Goal: Find specific page/section: Find specific page/section

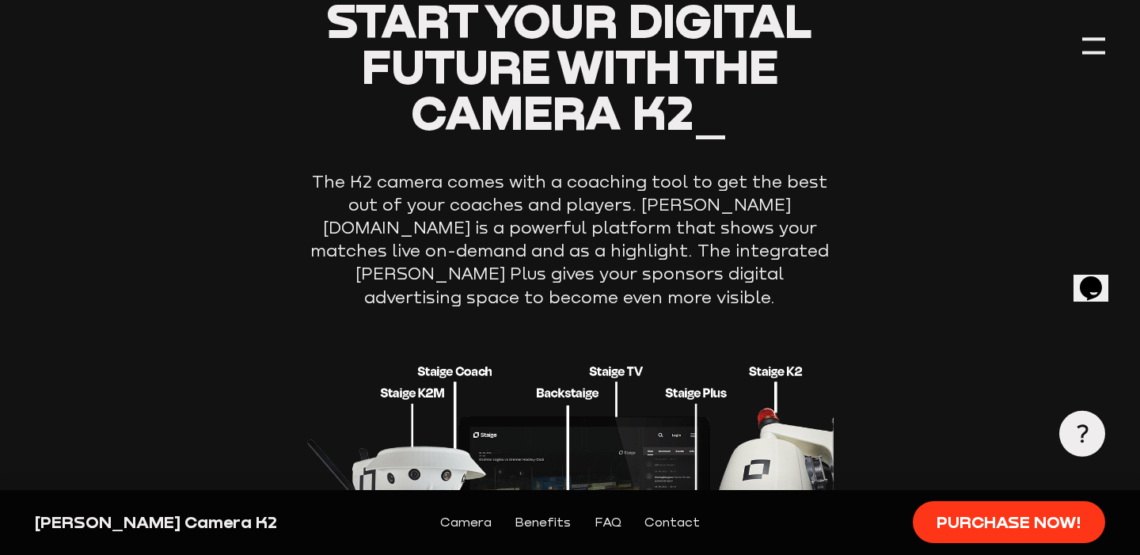
scroll to position [1789, 0]
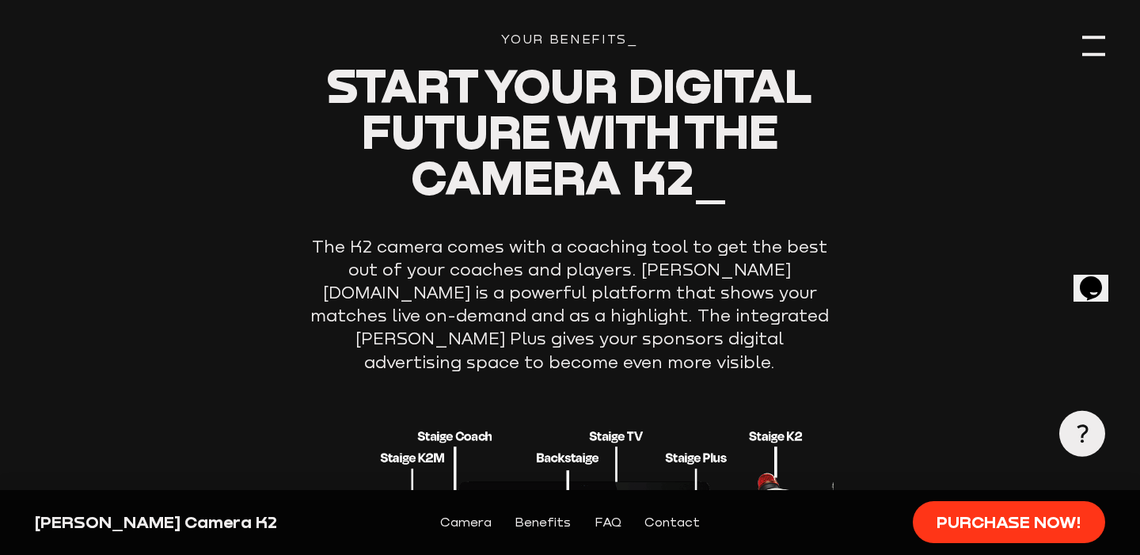
click at [1088, 40] on div at bounding box center [1093, 46] width 23 height 23
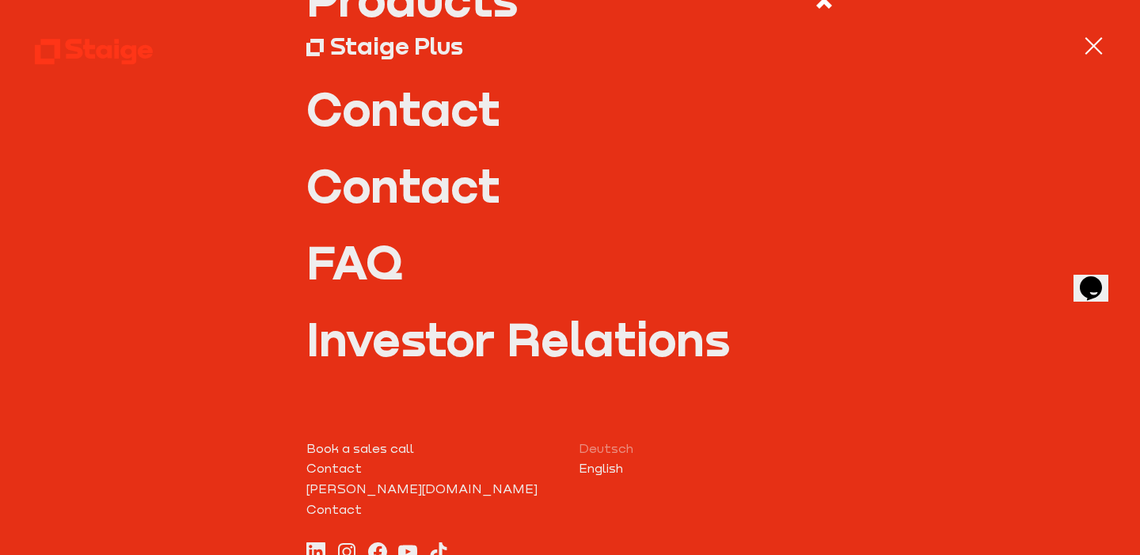
scroll to position [0, 0]
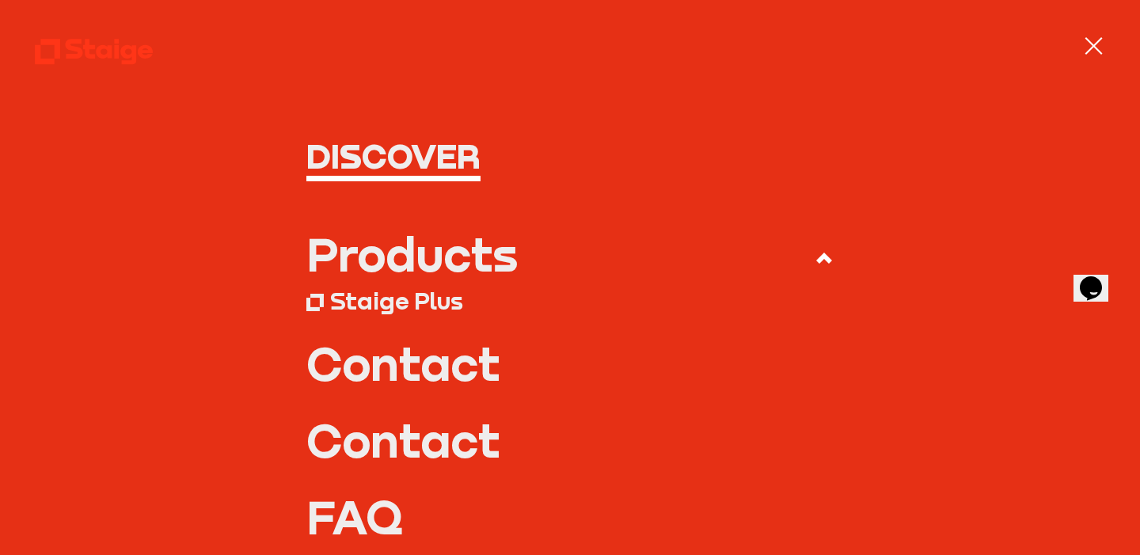
click at [1089, 47] on div at bounding box center [1093, 46] width 23 height 23
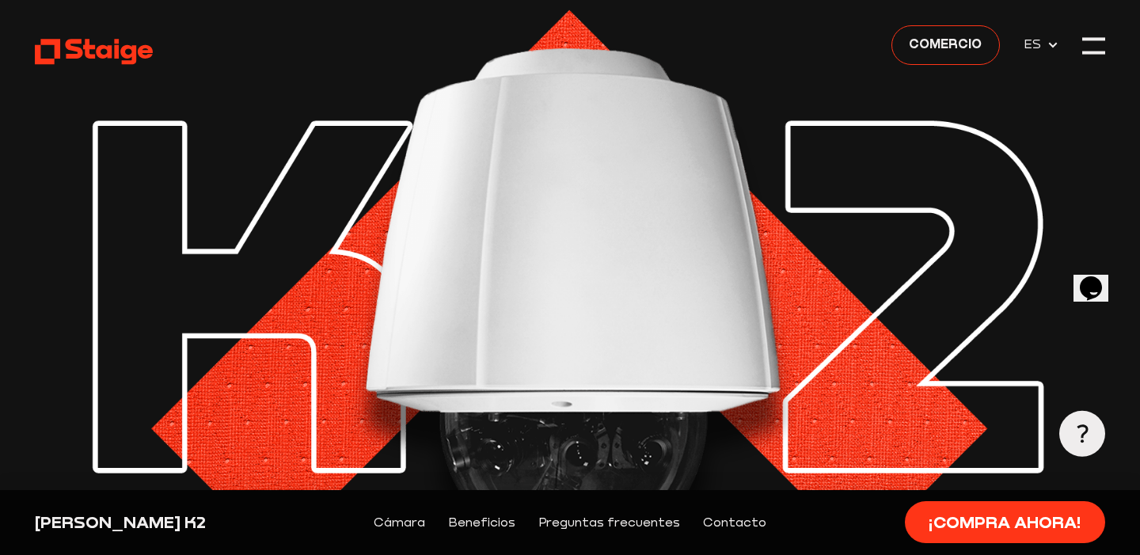
click at [1040, 45] on font "ES" at bounding box center [1031, 43] width 17 height 14
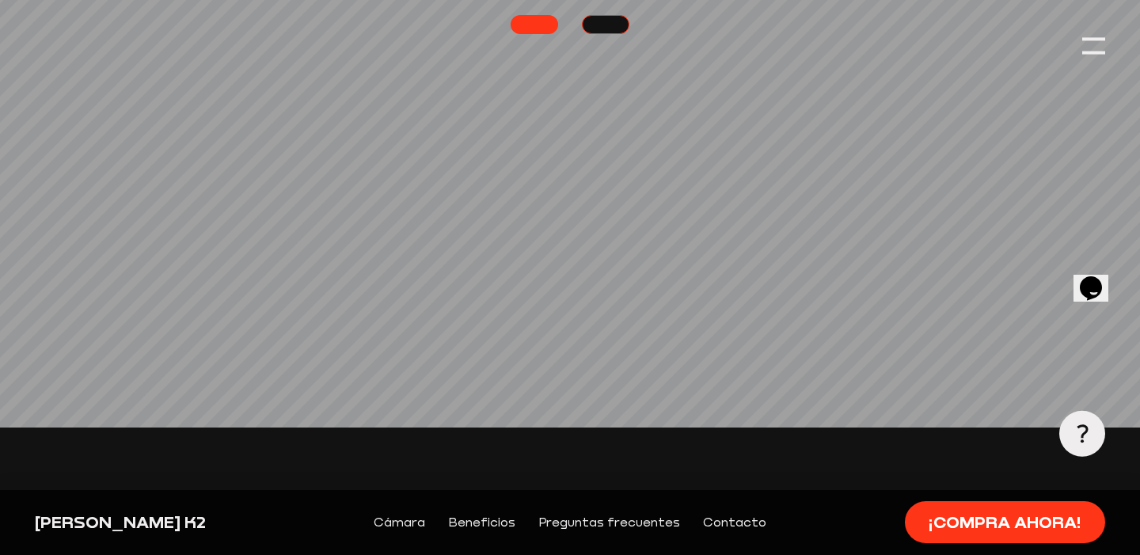
scroll to position [682, 0]
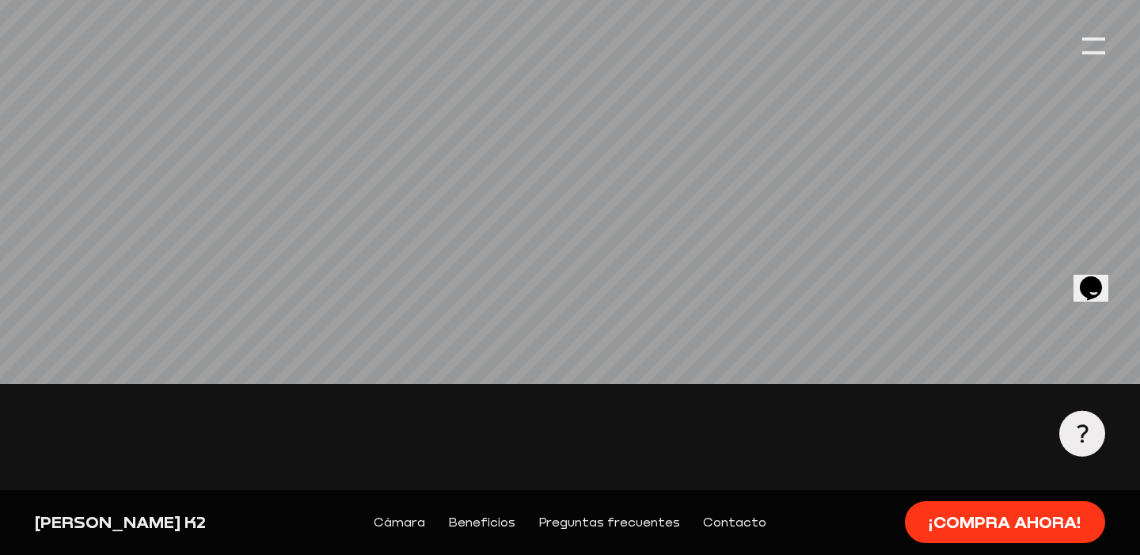
click at [745, 530] on link "Contacto" at bounding box center [734, 522] width 63 height 21
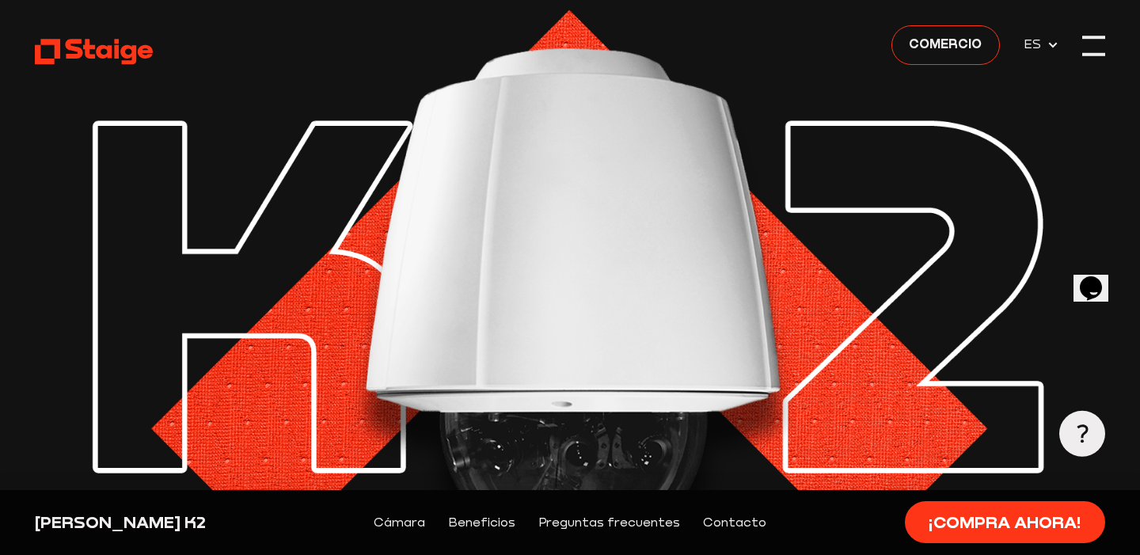
click at [1094, 45] on div at bounding box center [1093, 46] width 23 height 23
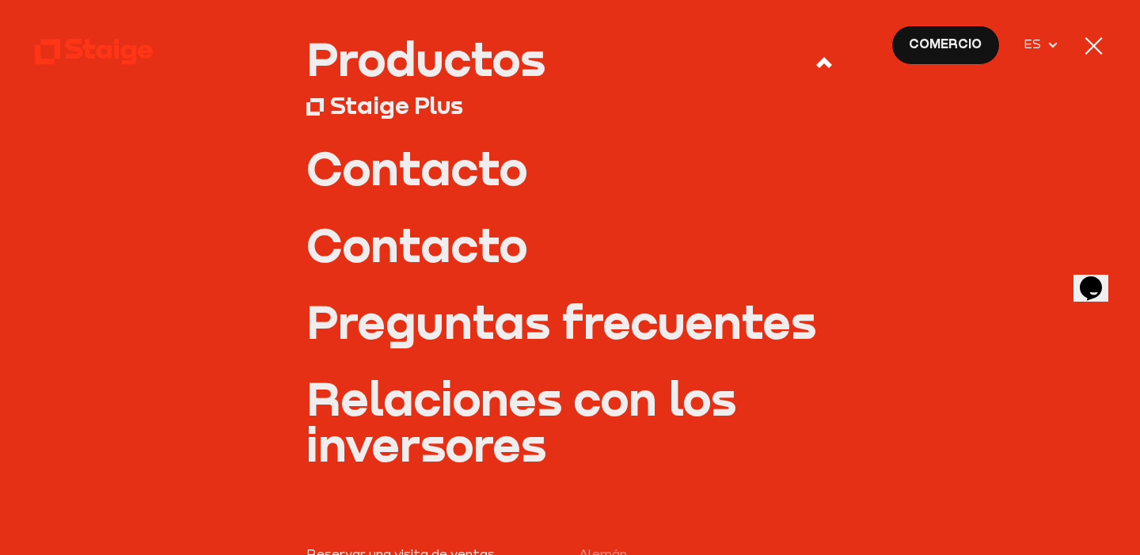
scroll to position [150, 0]
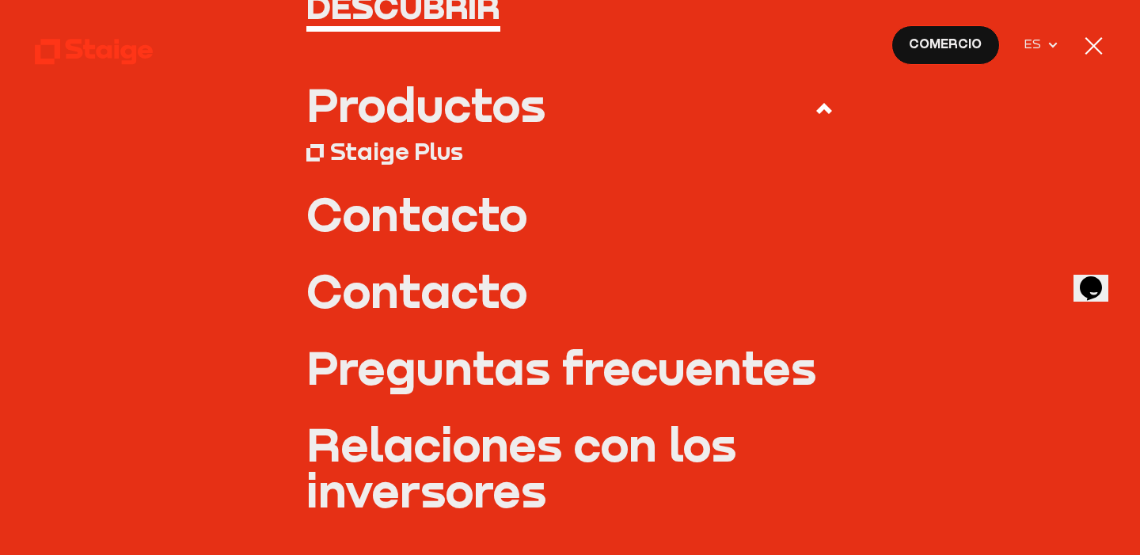
click at [442, 207] on font "Contacto" at bounding box center [416, 213] width 221 height 56
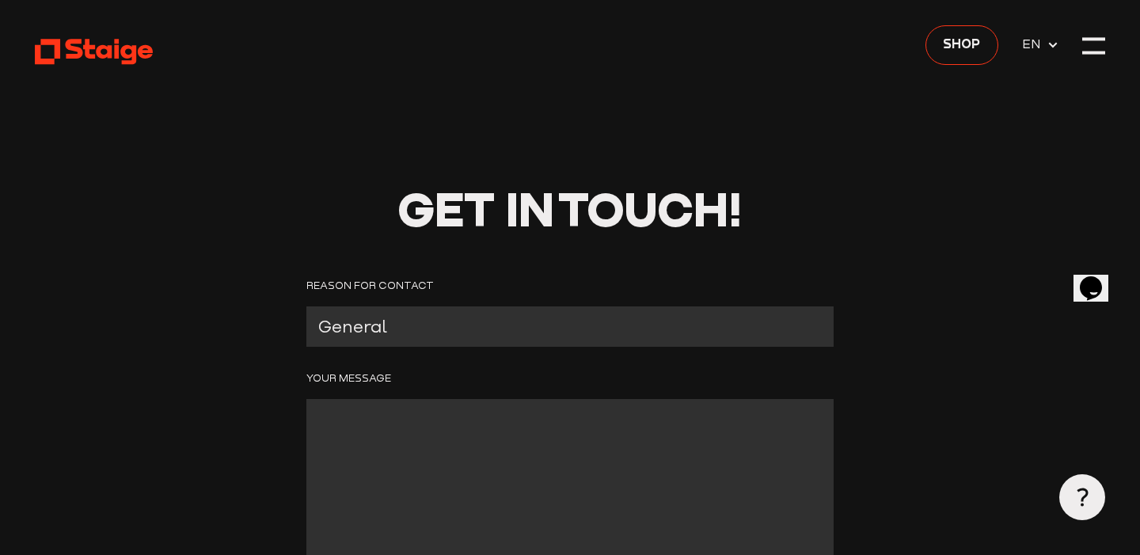
click at [1046, 41] on icon at bounding box center [1052, 45] width 13 height 13
click at [1047, 46] on icon at bounding box center [1052, 45] width 13 height 13
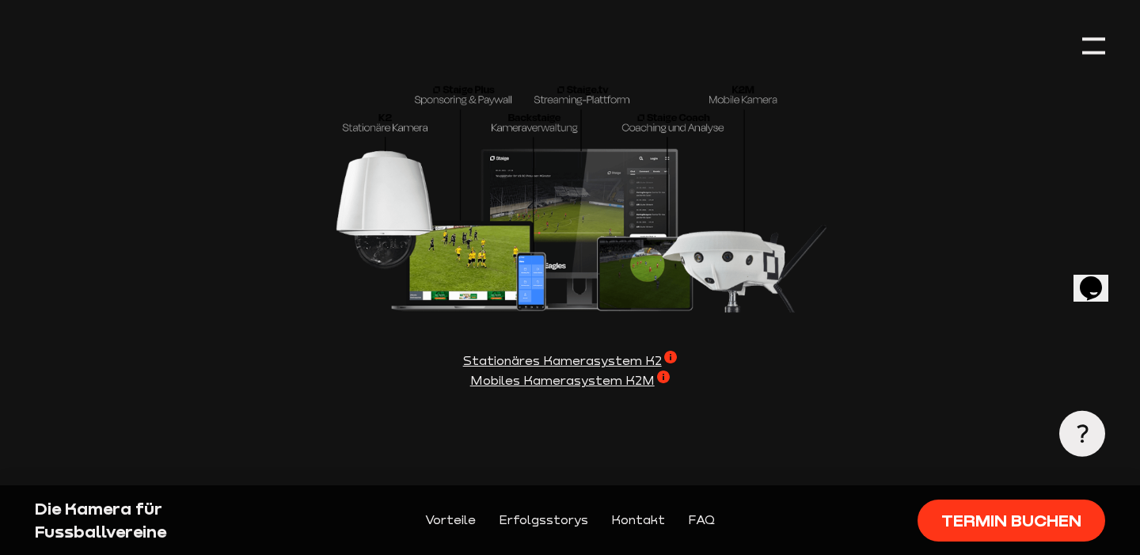
scroll to position [4513, 0]
